Goal: Communication & Community: Share content

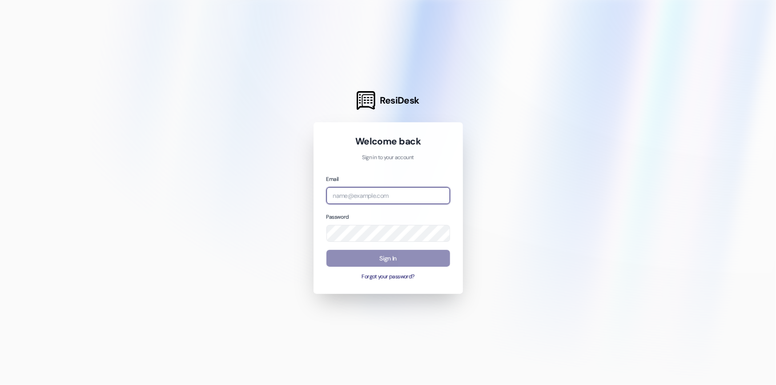
type input "[EMAIL_ADDRESS][DOMAIN_NAME]"
click at [406, 260] on button "Sign In" at bounding box center [388, 258] width 124 height 17
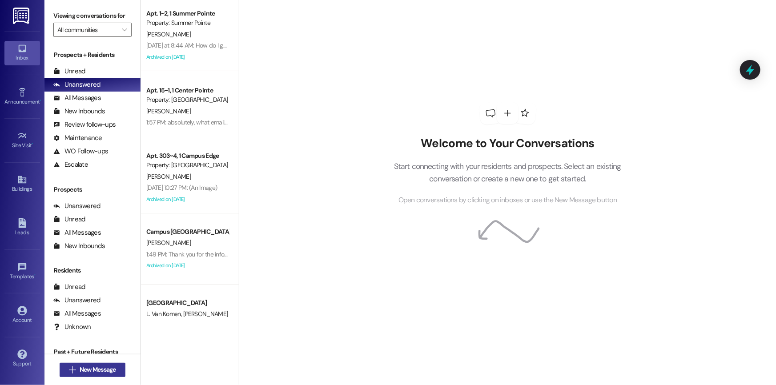
click at [116, 365] on button " New Message" at bounding box center [93, 370] width 66 height 14
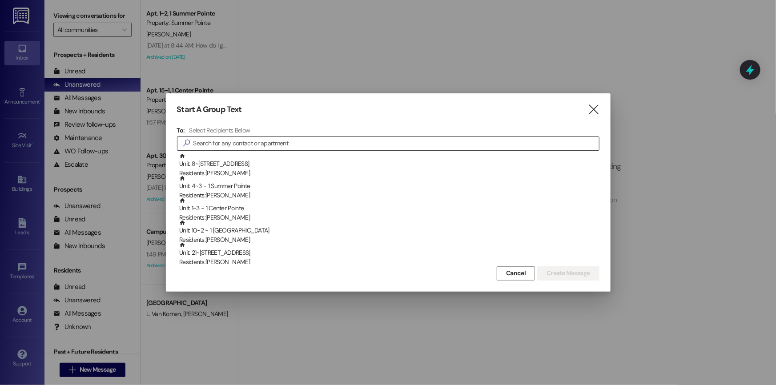
click at [240, 143] on input at bounding box center [396, 143] width 406 height 12
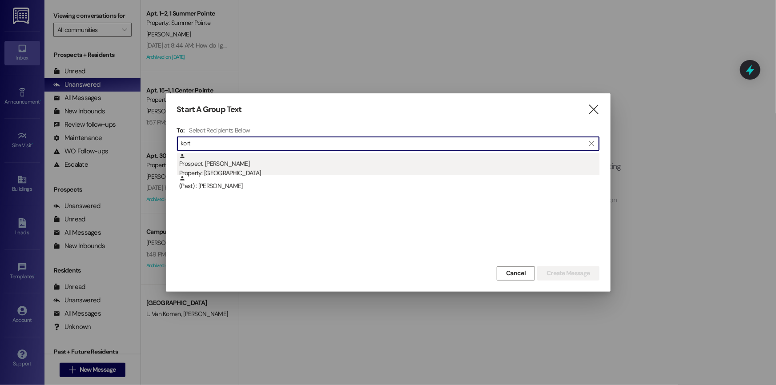
type input "kort"
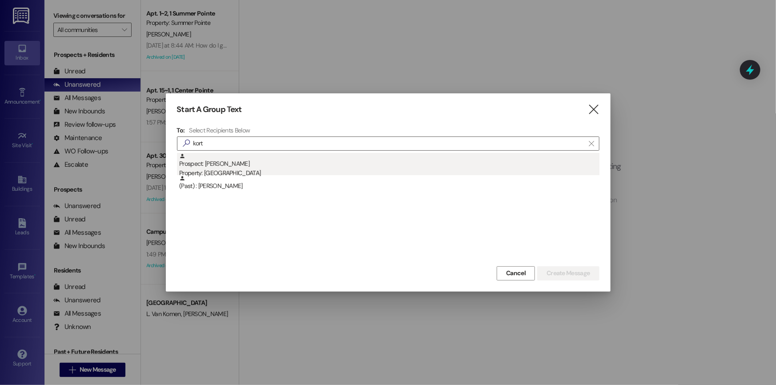
click at [278, 167] on div "Prospect: [PERSON_NAME] Property: [GEOGRAPHIC_DATA]" at bounding box center [389, 165] width 420 height 25
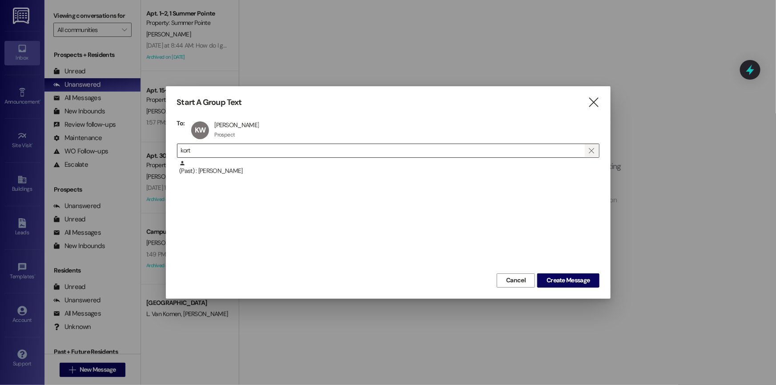
click at [592, 151] on icon "" at bounding box center [591, 150] width 5 height 7
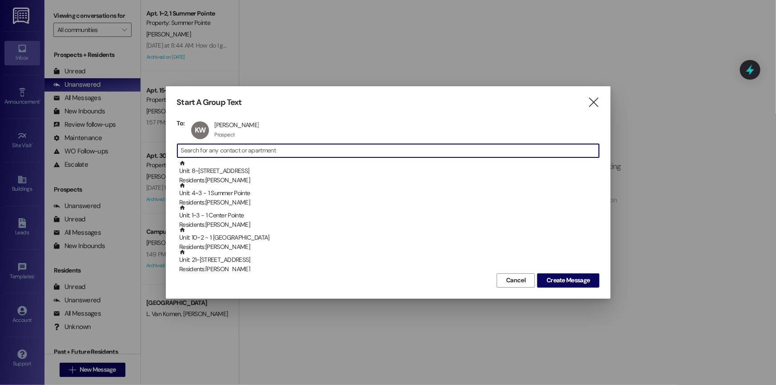
click at [310, 149] on input at bounding box center [390, 151] width 418 height 12
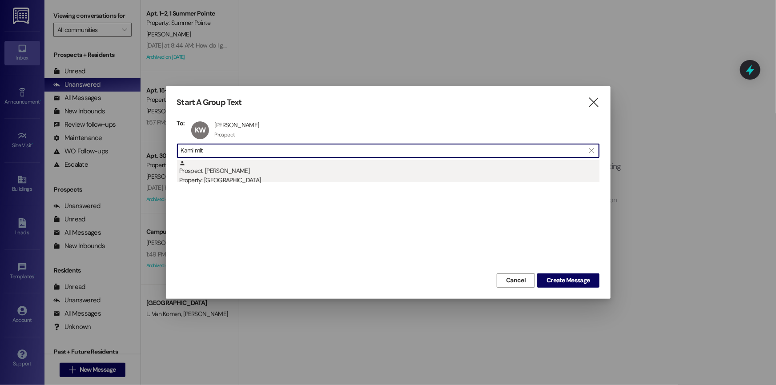
type input "Kami mit"
click at [263, 177] on div "Property: [GEOGRAPHIC_DATA]" at bounding box center [389, 180] width 420 height 9
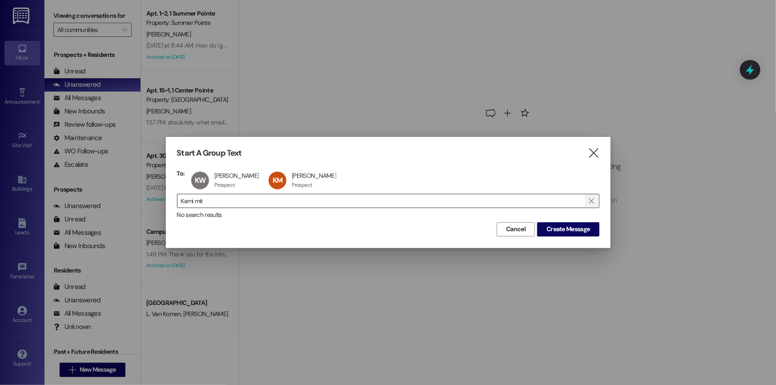
click at [593, 202] on icon "" at bounding box center [591, 200] width 5 height 7
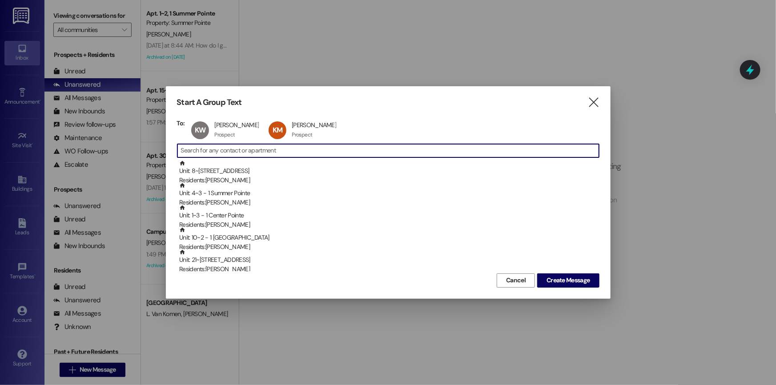
click at [218, 154] on input at bounding box center [390, 151] width 418 height 12
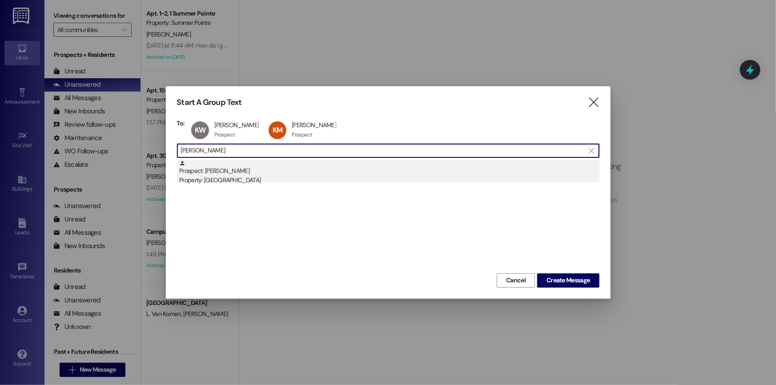
type input "[PERSON_NAME]"
click at [246, 178] on div "Property: [GEOGRAPHIC_DATA]" at bounding box center [389, 180] width 420 height 9
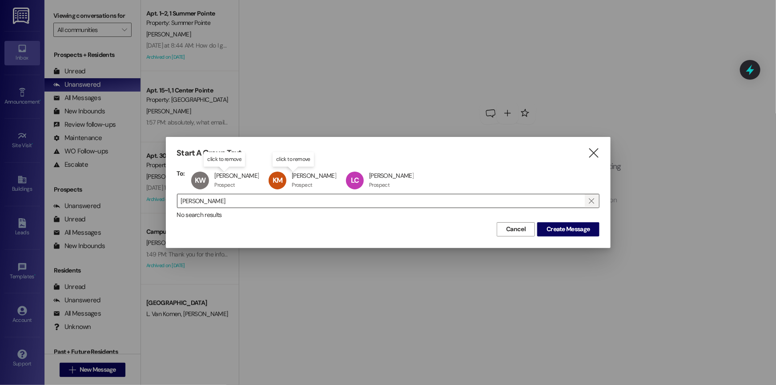
click at [592, 201] on icon "" at bounding box center [591, 200] width 5 height 7
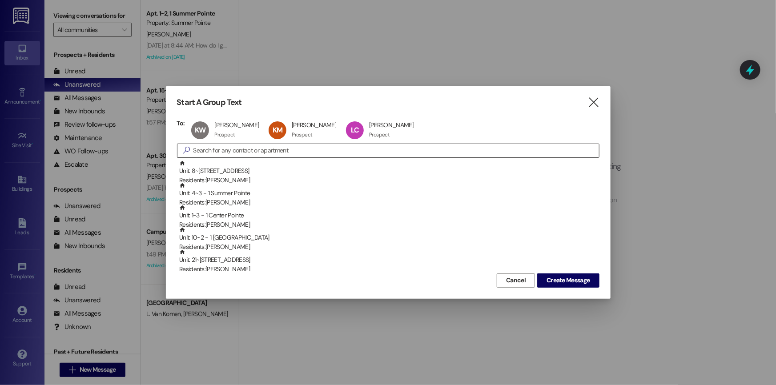
click at [291, 149] on input at bounding box center [396, 151] width 406 height 12
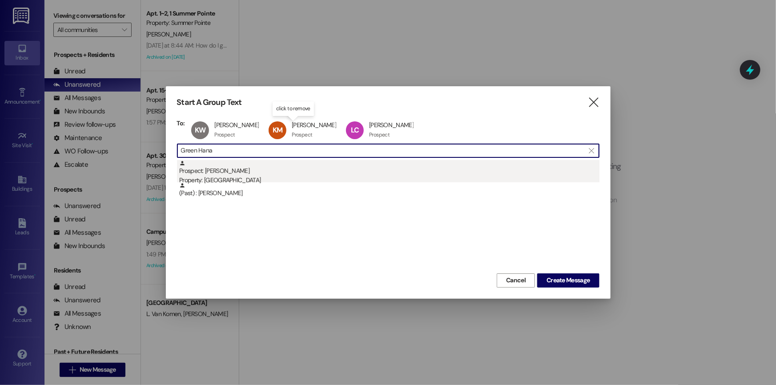
type input "Green Hana"
click at [287, 173] on div "Prospect: [PERSON_NAME] Property: [GEOGRAPHIC_DATA]" at bounding box center [389, 172] width 420 height 25
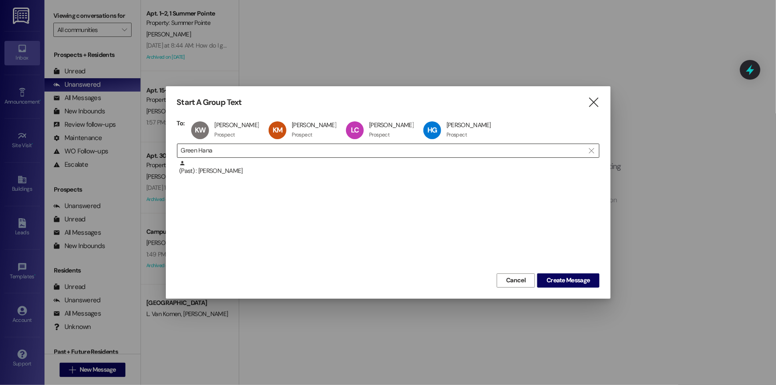
click at [592, 151] on icon "" at bounding box center [591, 150] width 5 height 7
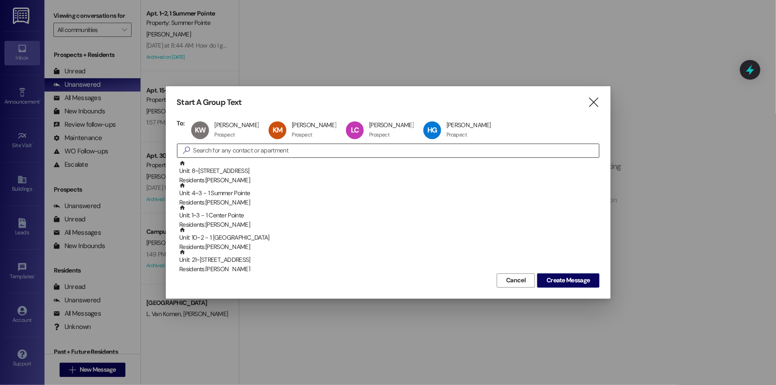
click at [222, 152] on input at bounding box center [396, 151] width 406 height 12
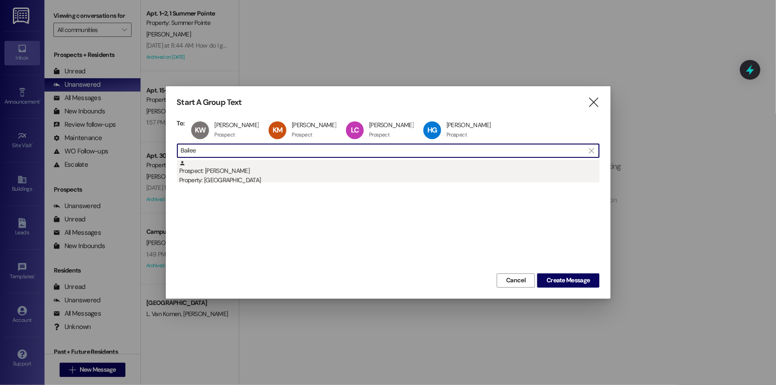
type input "Bailee"
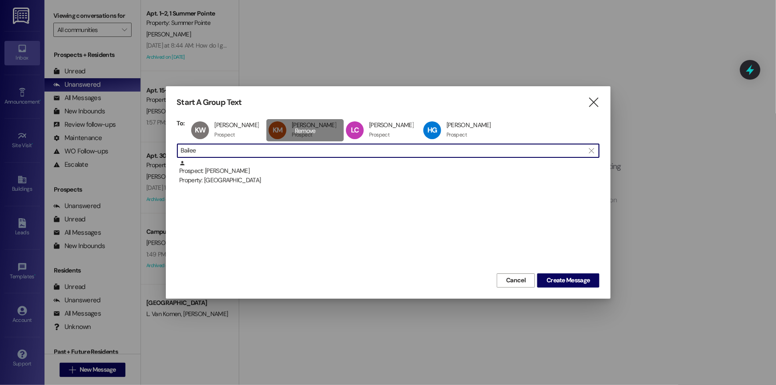
drag, startPoint x: 240, startPoint y: 173, endPoint x: 266, endPoint y: 172, distance: 26.7
click at [240, 173] on div "Prospect: [PERSON_NAME] Property: [GEOGRAPHIC_DATA]" at bounding box center [389, 172] width 420 height 25
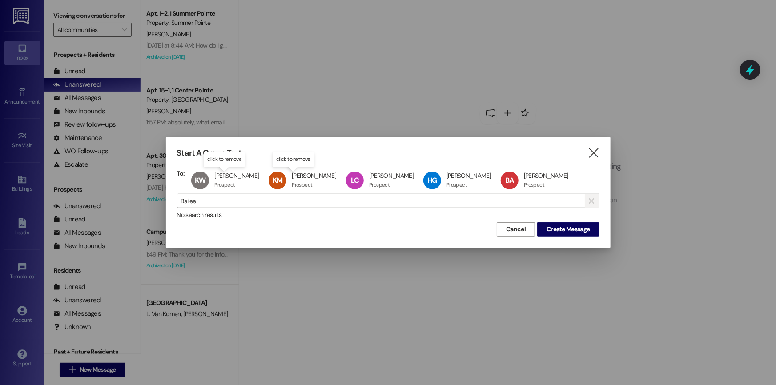
click at [592, 200] on icon "" at bounding box center [591, 200] width 5 height 7
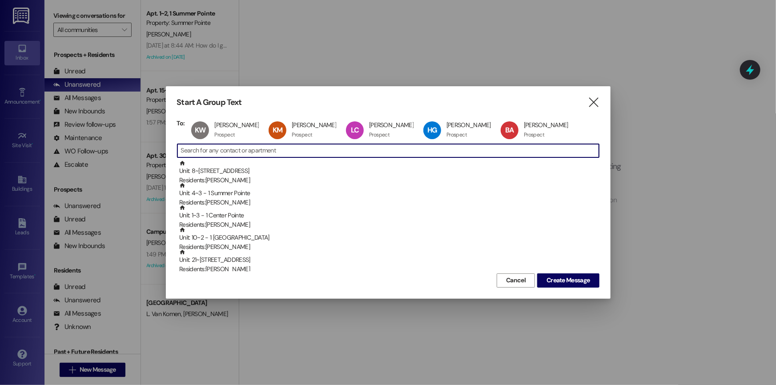
click at [220, 153] on input at bounding box center [390, 151] width 418 height 12
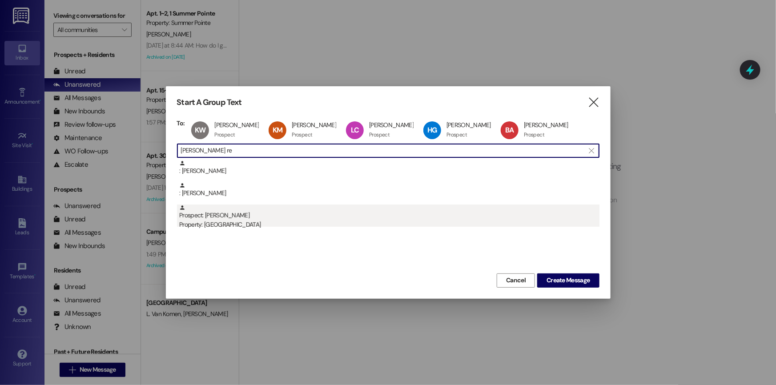
type input "[PERSON_NAME] re"
click at [261, 222] on div "Property: [GEOGRAPHIC_DATA]" at bounding box center [389, 224] width 420 height 9
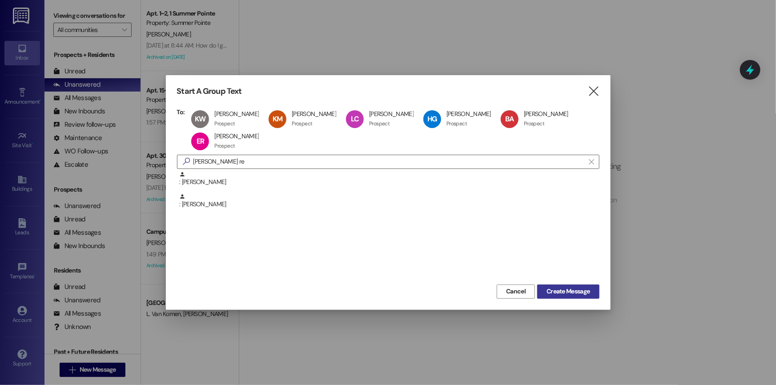
click at [585, 291] on span "Create Message" at bounding box center [568, 291] width 43 height 9
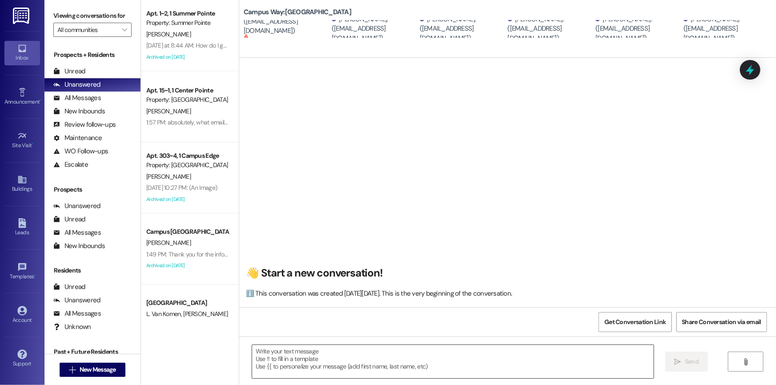
click at [298, 356] on textarea at bounding box center [453, 361] width 402 height 33
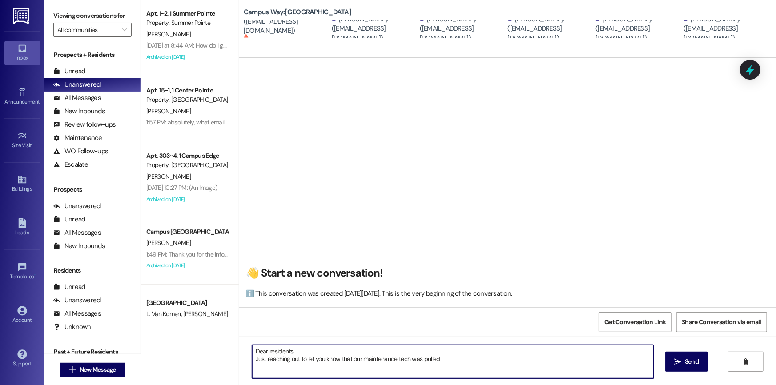
drag, startPoint x: 443, startPoint y: 359, endPoint x: 457, endPoint y: 367, distance: 15.1
click at [457, 367] on textarea "Dear residents, Just reaching out to let you know that our maintenance tech was…" at bounding box center [453, 361] width 402 height 33
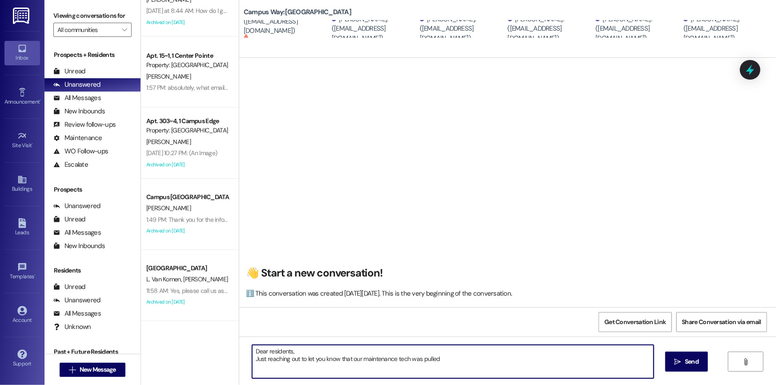
scroll to position [105, 0]
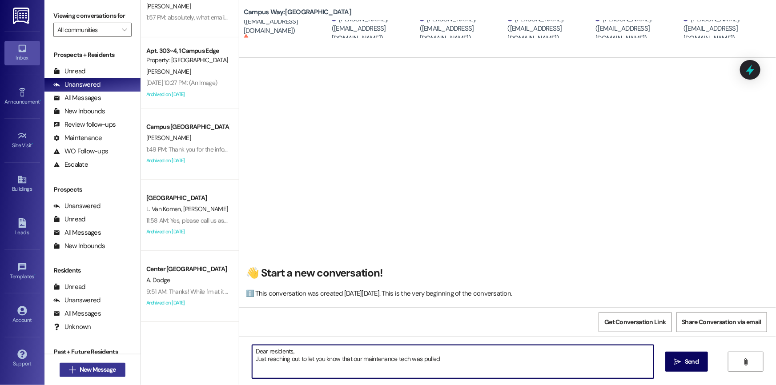
type textarea "Dear residents, Just reaching out to let you know that our maintenance tech was…"
click at [91, 370] on div "Inbox Go to Inbox Announcement • Send A Text Announcement Site Visit • Go to Si…" at bounding box center [388, 192] width 776 height 385
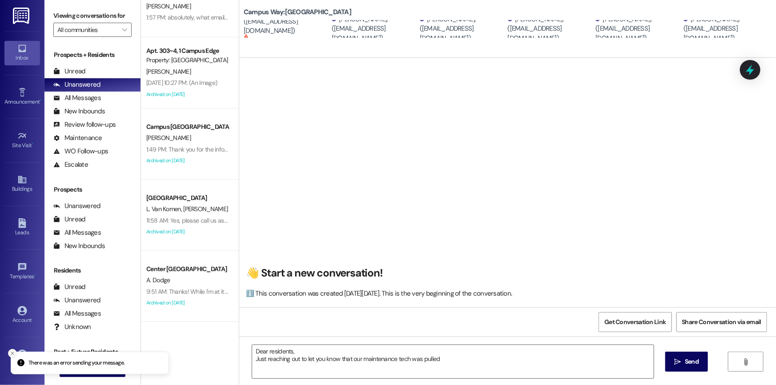
click at [10, 351] on icon "Close toast" at bounding box center [12, 353] width 5 height 5
click at [113, 369] on span "New Message" at bounding box center [98, 369] width 36 height 9
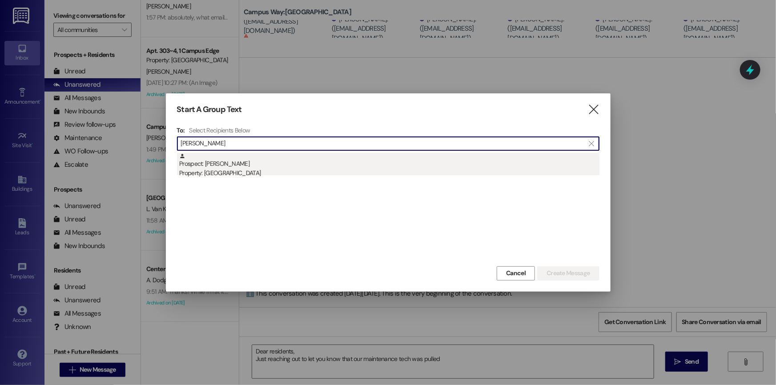
type input "[PERSON_NAME]"
click at [253, 169] on div "Property: [GEOGRAPHIC_DATA]" at bounding box center [389, 173] width 420 height 9
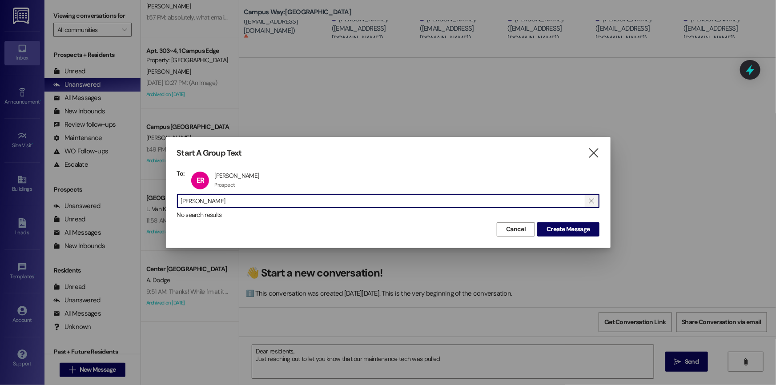
click at [595, 202] on span "" at bounding box center [592, 200] width 8 height 13
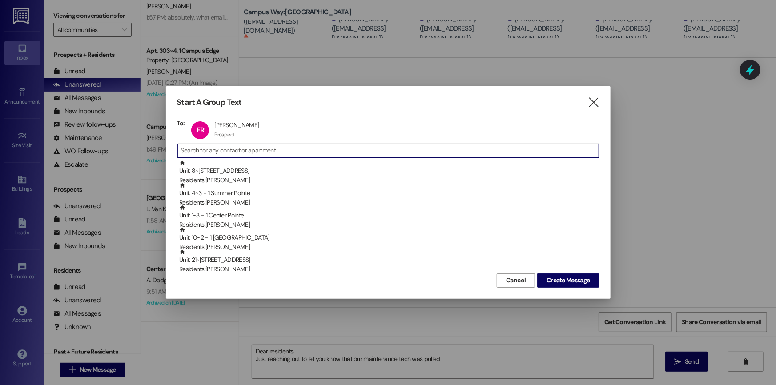
click at [265, 153] on input at bounding box center [390, 151] width 418 height 12
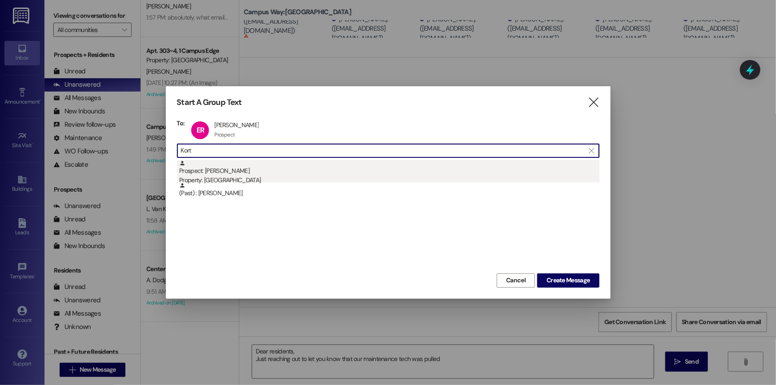
type input "Kort"
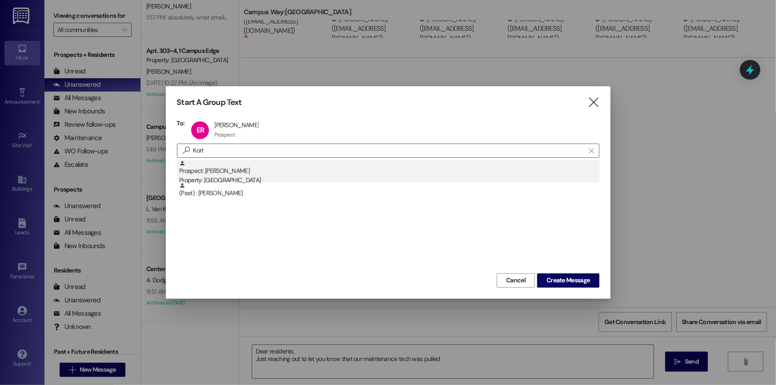
click at [277, 171] on div "Prospect: [PERSON_NAME] Property: [GEOGRAPHIC_DATA]" at bounding box center [389, 172] width 420 height 25
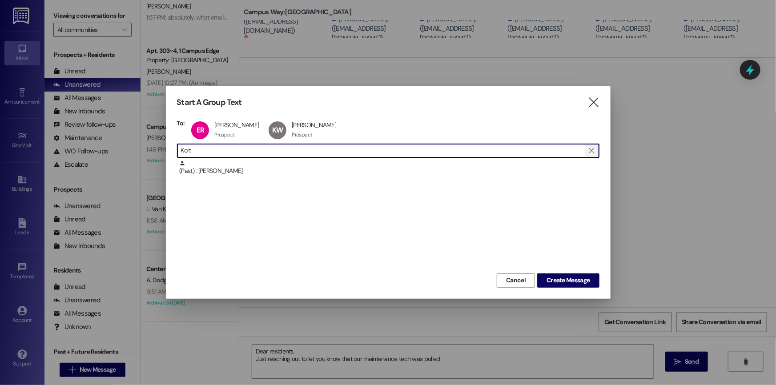
click at [590, 148] on icon "" at bounding box center [591, 150] width 5 height 7
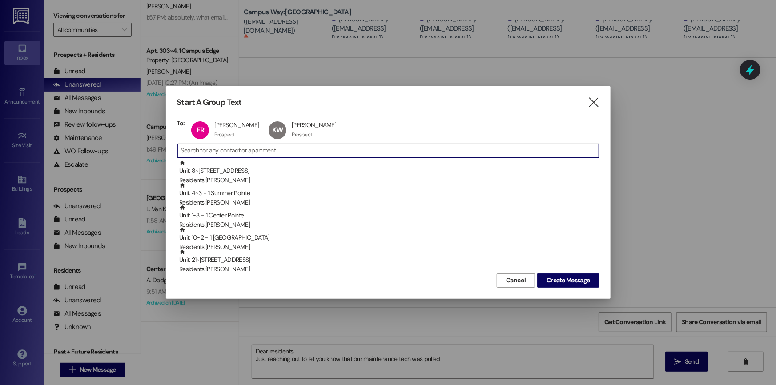
click at [447, 149] on input at bounding box center [390, 151] width 418 height 12
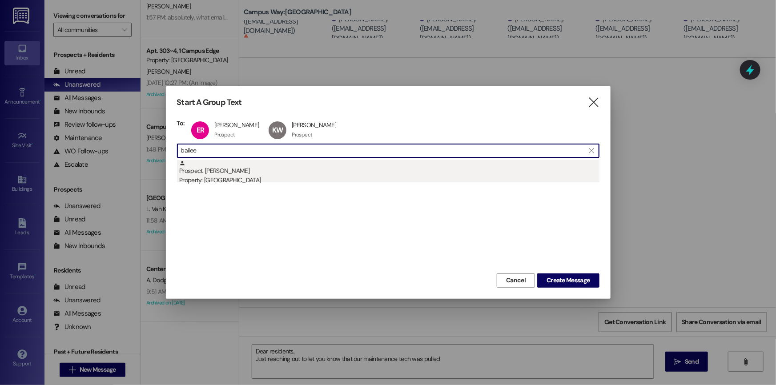
type input "bailee"
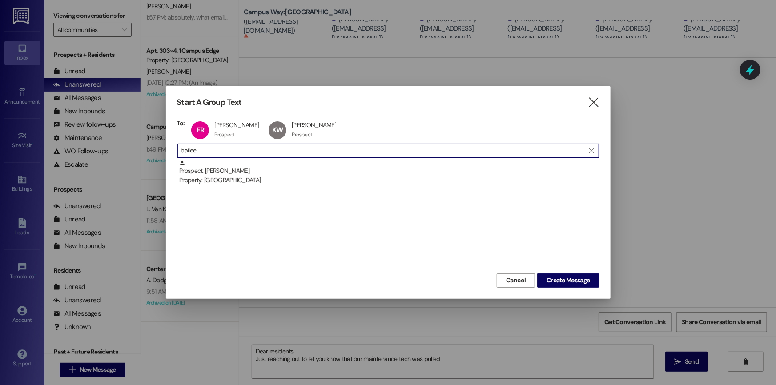
drag, startPoint x: 452, startPoint y: 179, endPoint x: 471, endPoint y: 177, distance: 19.3
click at [455, 178] on div "Property: [GEOGRAPHIC_DATA]" at bounding box center [389, 180] width 420 height 9
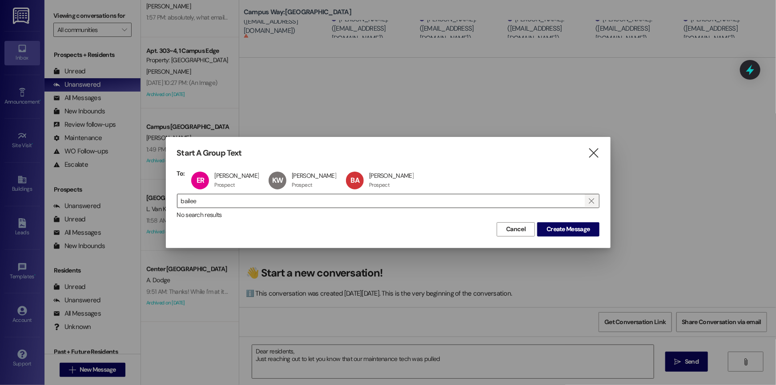
click at [592, 203] on icon "" at bounding box center [591, 200] width 5 height 7
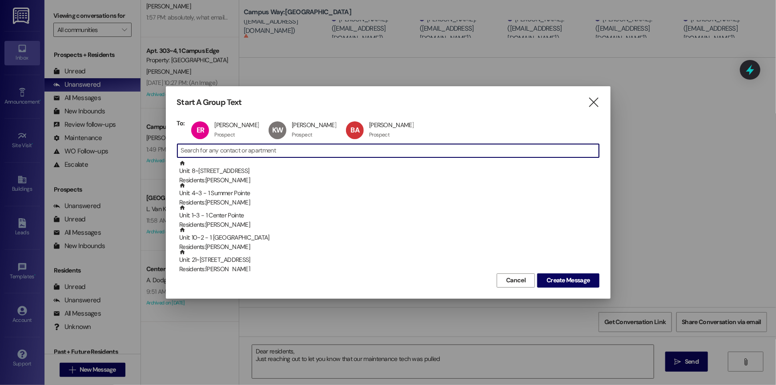
drag, startPoint x: 304, startPoint y: 149, endPoint x: 312, endPoint y: 146, distance: 8.6
click at [305, 149] on input at bounding box center [390, 151] width 418 height 12
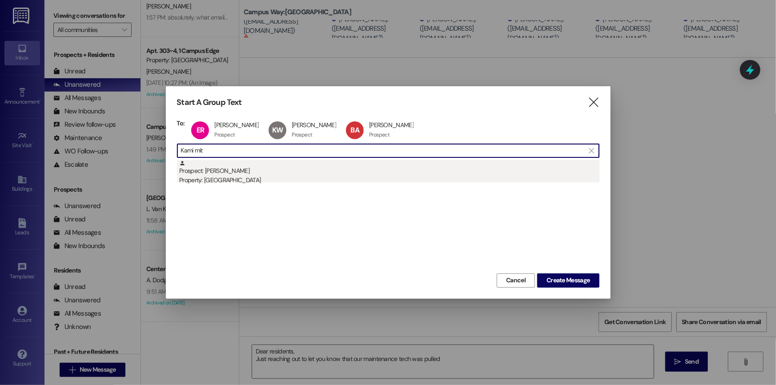
type input "Kami mit"
click at [242, 169] on div "Prospect: [PERSON_NAME] Property: [GEOGRAPHIC_DATA]" at bounding box center [389, 172] width 420 height 25
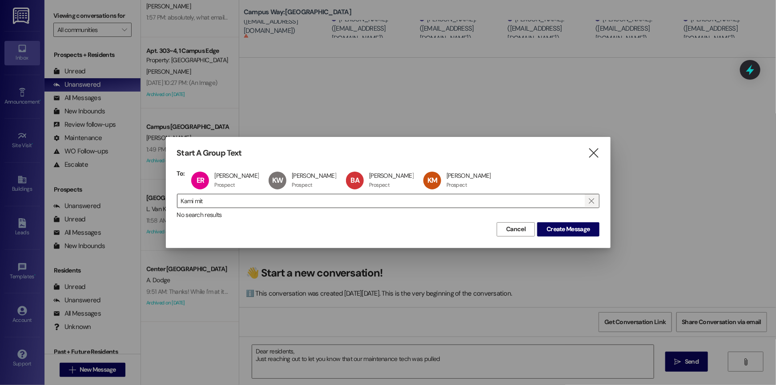
click at [594, 200] on icon "" at bounding box center [591, 200] width 5 height 7
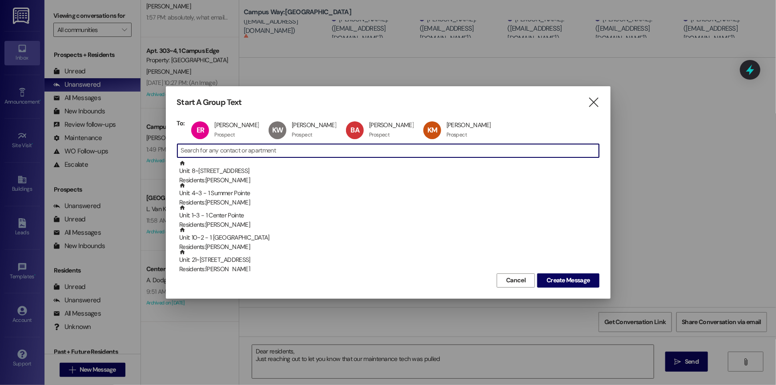
click at [226, 149] on input at bounding box center [390, 151] width 418 height 12
click at [233, 151] on input at bounding box center [390, 151] width 418 height 12
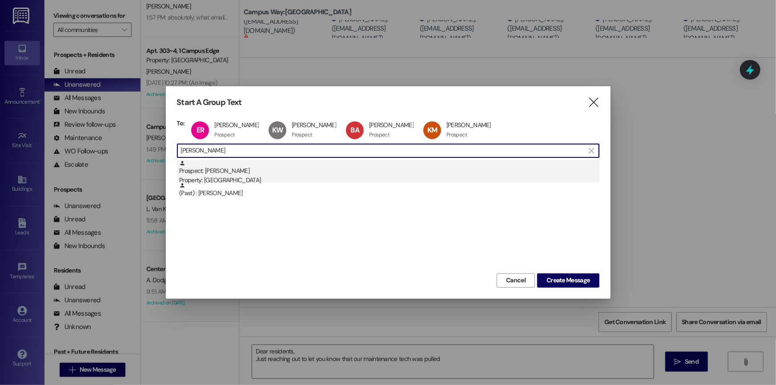
type input "[PERSON_NAME]"
click at [261, 174] on div "Prospect: [PERSON_NAME] Property: [GEOGRAPHIC_DATA]" at bounding box center [389, 172] width 420 height 25
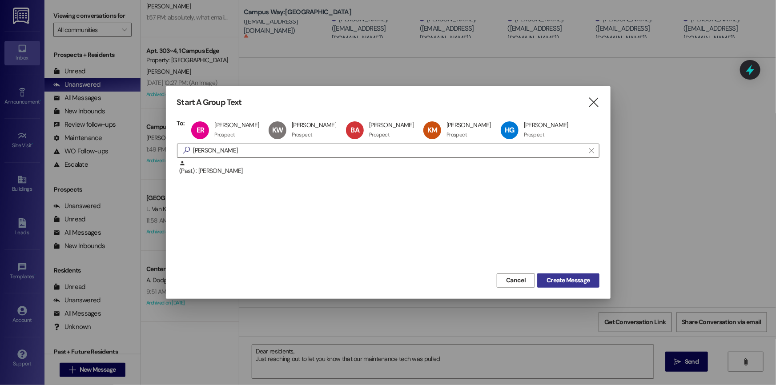
click at [572, 278] on span "Create Message" at bounding box center [568, 280] width 43 height 9
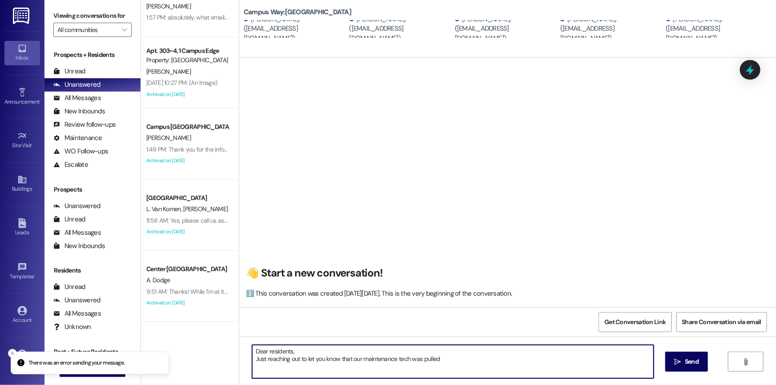
click at [454, 360] on textarea "Dear residents, Just reaching out to let you know that our maintenance tech was…" at bounding box center [453, 361] width 402 height 33
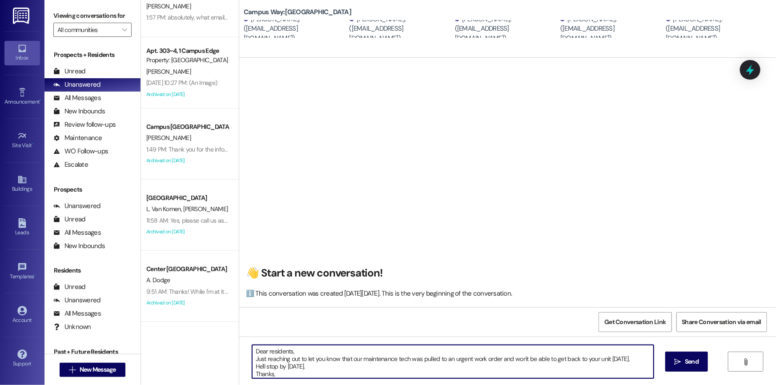
scroll to position [7, 0]
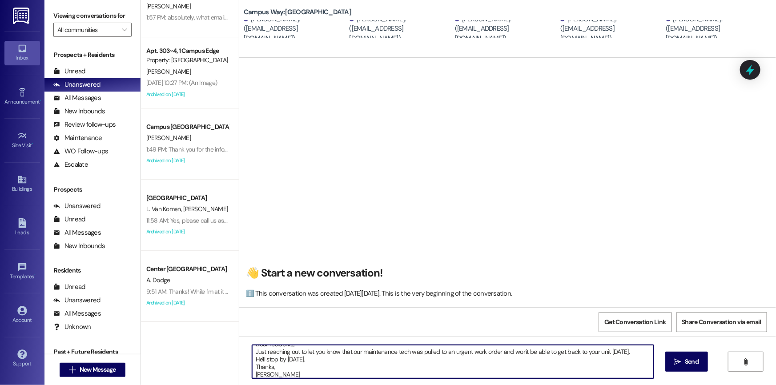
type textarea "Dear residents, Just reaching out to let you know that our maintenance tech was…"
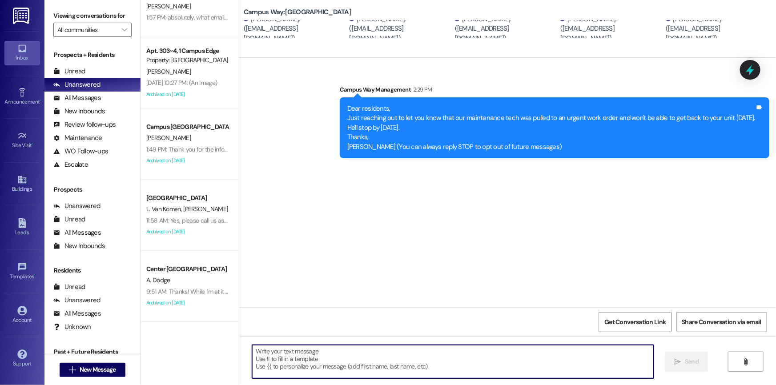
scroll to position [0, 0]
